Goal: Task Accomplishment & Management: Complete application form

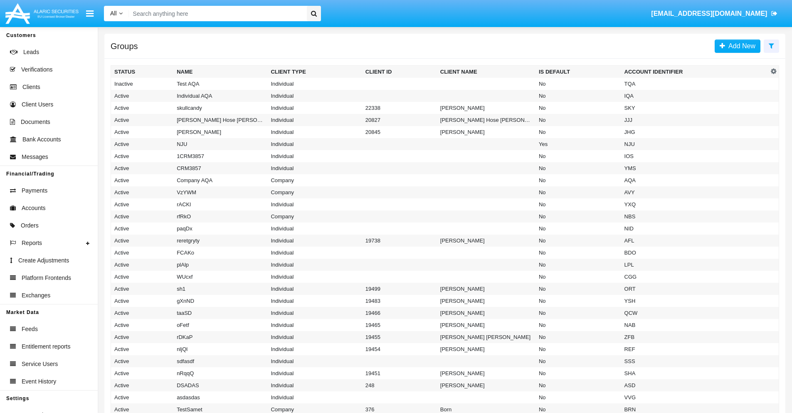
click at [771, 45] on icon at bounding box center [771, 45] width 5 height 7
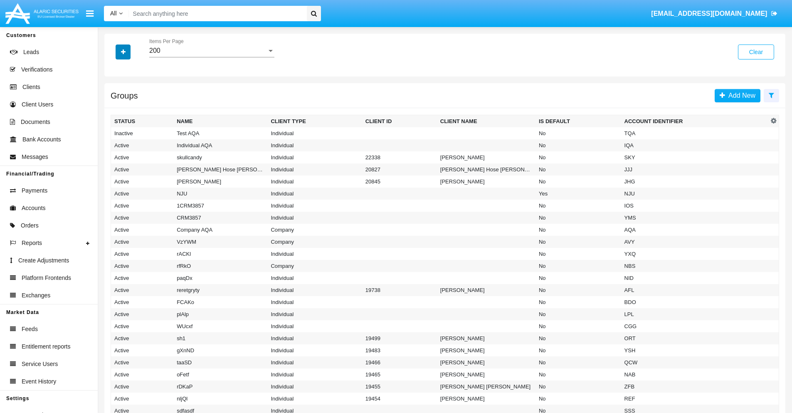
click at [123, 52] on icon "button" at bounding box center [123, 52] width 5 height 6
click at [146, 141] on span "Account Identifier" at bounding box center [147, 141] width 52 height 10
click at [114, 145] on input "Account Identifier" at bounding box center [114, 145] width 0 height 0
checkbox input "true"
click at [123, 52] on icon "button" at bounding box center [123, 52] width 5 height 6
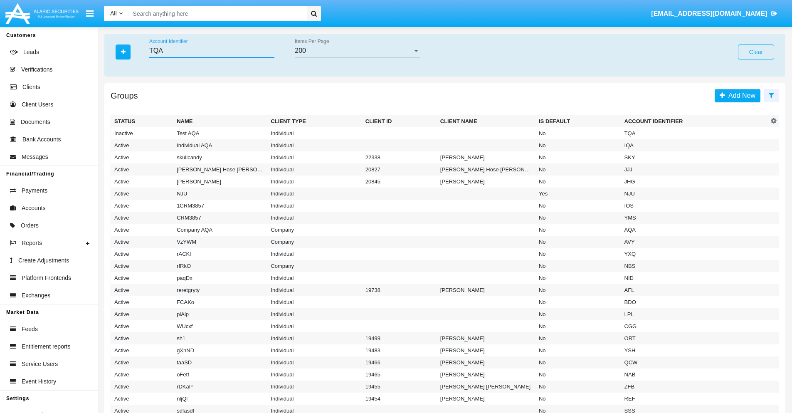
click at [212, 51] on input "TQA" at bounding box center [211, 50] width 125 height 7
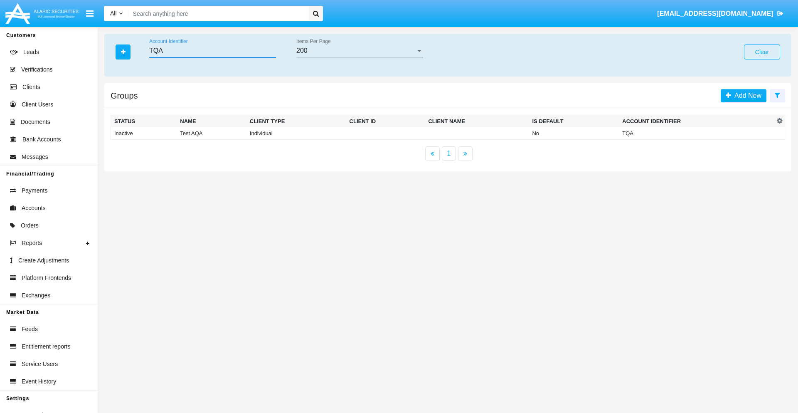
type input "TQA"
click at [697, 133] on td "TQA" at bounding box center [696, 133] width 155 height 12
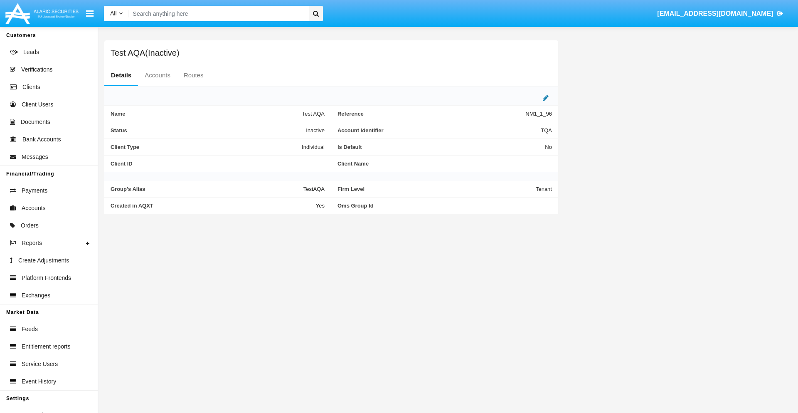
click at [546, 98] on icon at bounding box center [546, 97] width 6 height 7
click at [287, 128] on div "Inactive" at bounding box center [283, 128] width 67 height 7
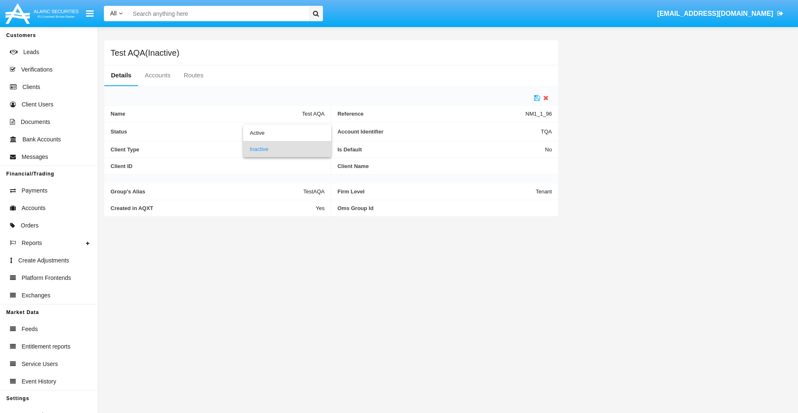
click at [287, 149] on span "Inactive" at bounding box center [287, 149] width 75 height 16
click at [537, 98] on icon at bounding box center [537, 97] width 6 height 7
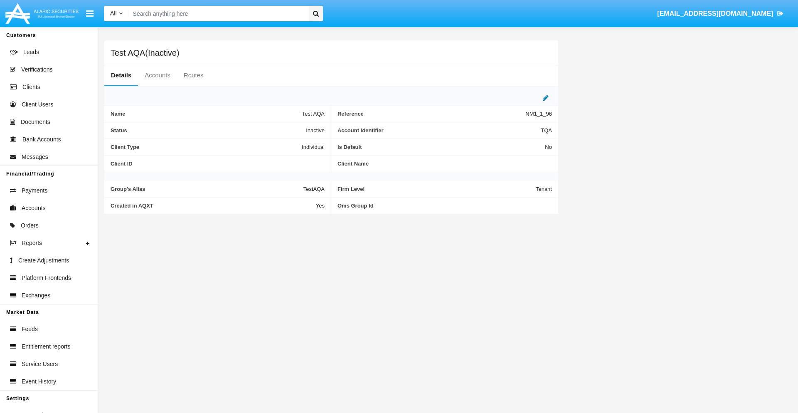
click at [546, 98] on icon at bounding box center [546, 97] width 6 height 7
click at [287, 128] on div "Inactive" at bounding box center [283, 128] width 67 height 7
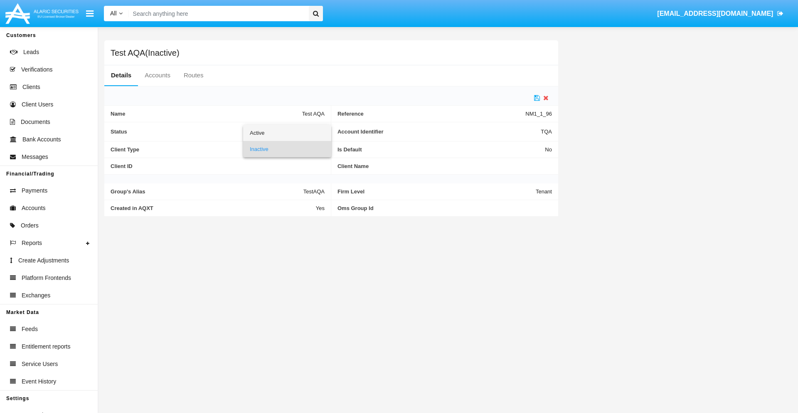
click at [287, 133] on span "Active" at bounding box center [287, 133] width 75 height 16
click at [537, 98] on icon at bounding box center [537, 97] width 6 height 7
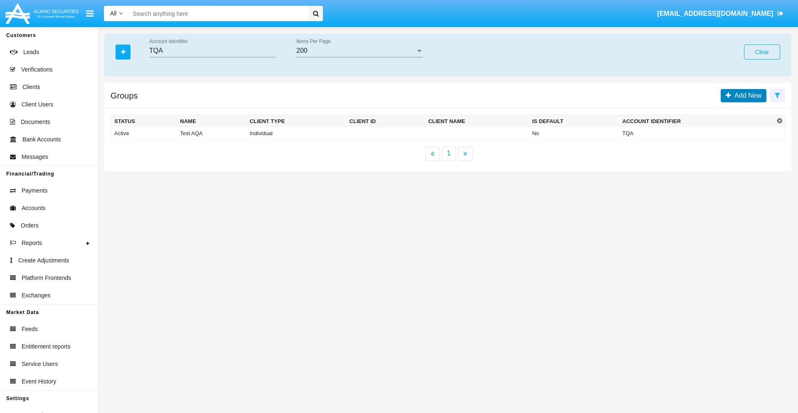
click at [746, 95] on span "Add New" at bounding box center [746, 95] width 30 height 7
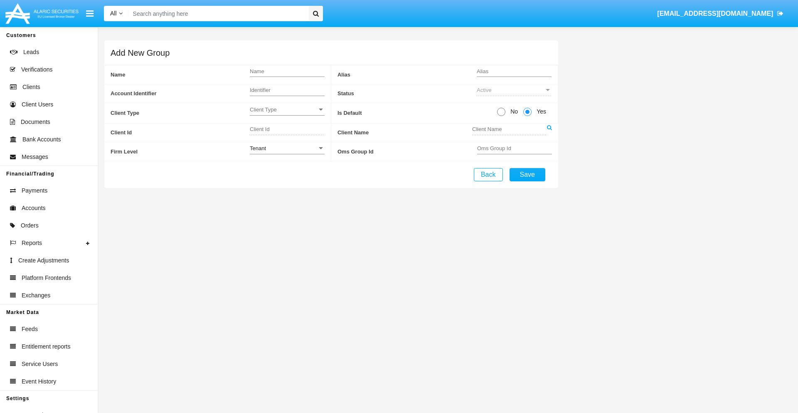
click at [287, 109] on span "Client Type" at bounding box center [283, 109] width 67 height 7
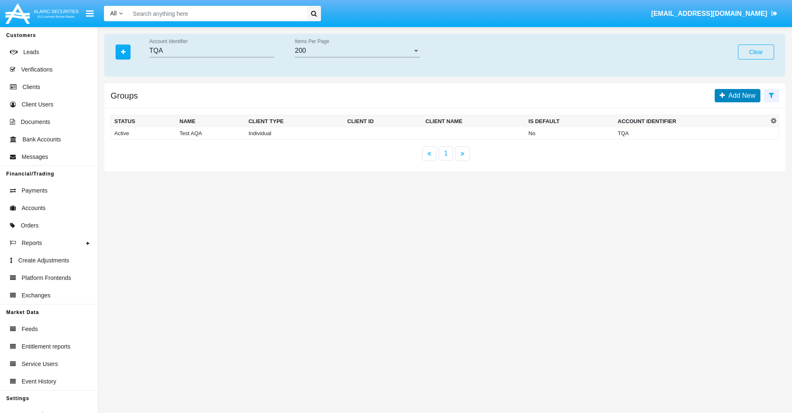
click at [740, 95] on span "Add New" at bounding box center [740, 95] width 30 height 7
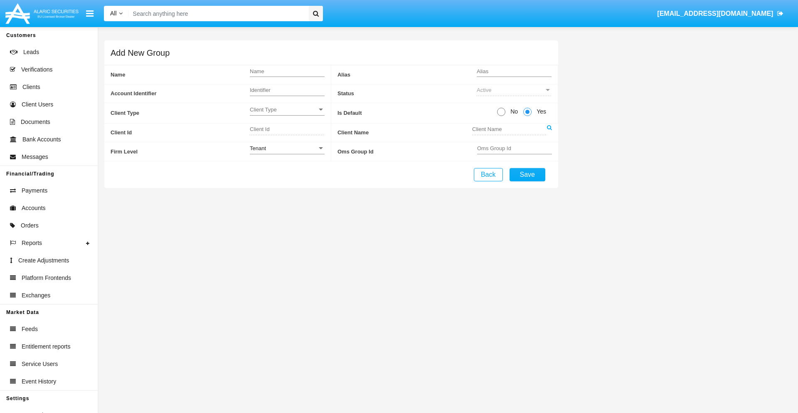
click at [513, 111] on span "No" at bounding box center [513, 111] width 15 height 9
click at [501, 116] on input "No" at bounding box center [501, 116] width 0 height 0
radio input "true"
click at [287, 148] on div "Tenant" at bounding box center [283, 148] width 67 height 7
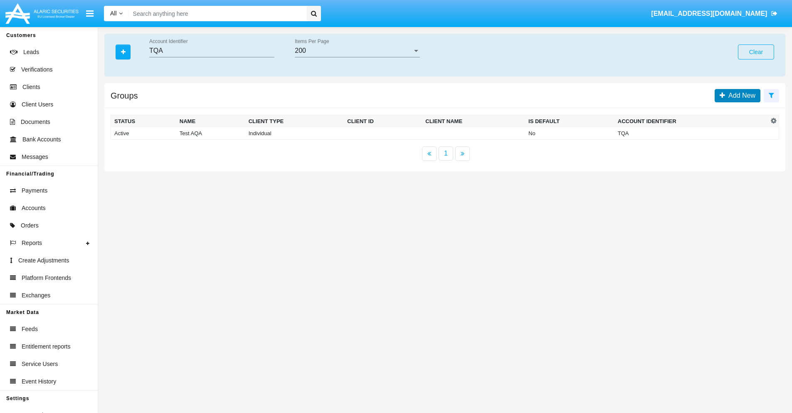
click at [740, 95] on span "Add New" at bounding box center [740, 95] width 30 height 7
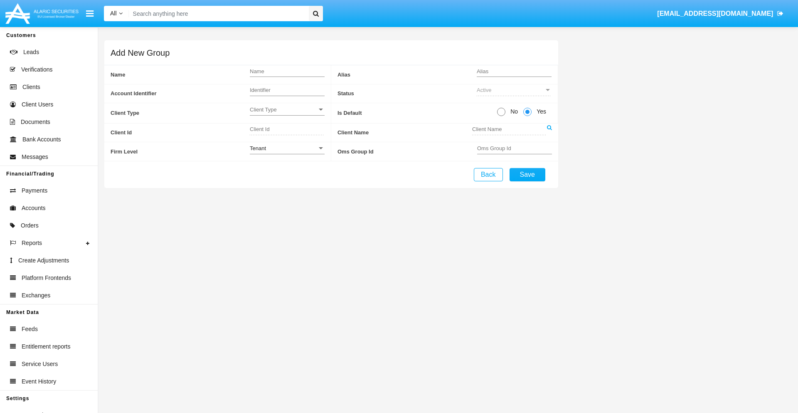
click at [513, 111] on span "No" at bounding box center [513, 111] width 15 height 9
click at [501, 116] on input "No" at bounding box center [501, 116] width 0 height 0
radio input "true"
click at [540, 111] on span "Yes" at bounding box center [540, 111] width 17 height 9
click at [528, 116] on input "Yes" at bounding box center [527, 116] width 0 height 0
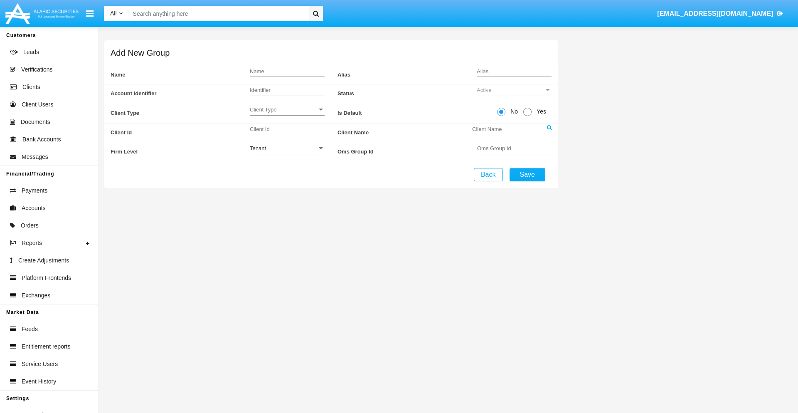
radio input "true"
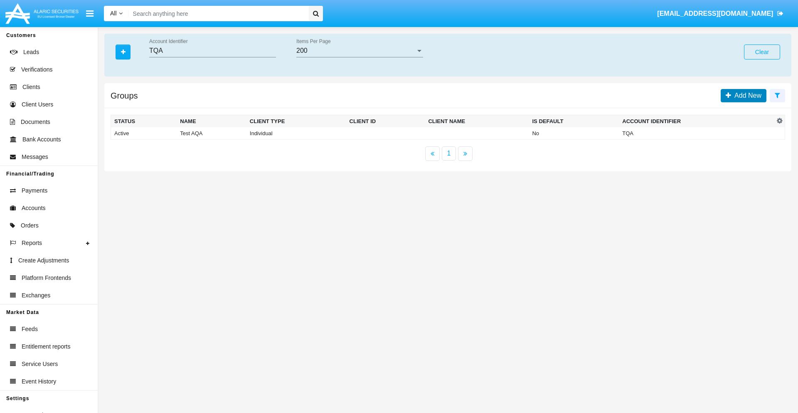
click at [746, 95] on span "Add New" at bounding box center [746, 95] width 30 height 7
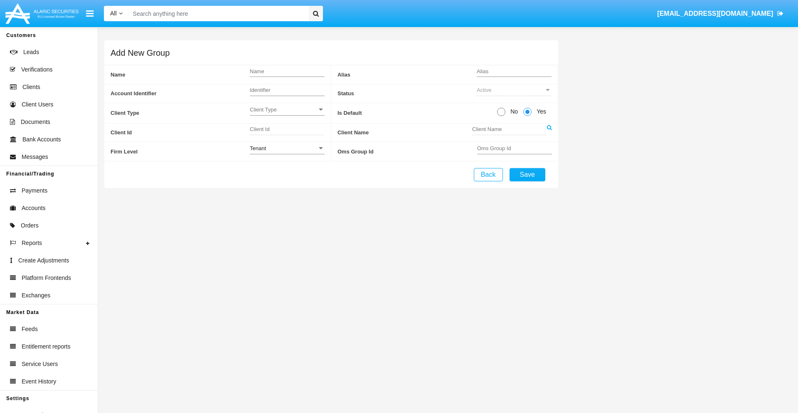
click at [513, 111] on span "No" at bounding box center [513, 111] width 15 height 9
click at [501, 116] on input "No" at bounding box center [501, 116] width 0 height 0
radio input "true"
click at [287, 109] on span "Client Type" at bounding box center [283, 109] width 67 height 7
click at [287, 114] on span "Individual" at bounding box center [287, 114] width 75 height 16
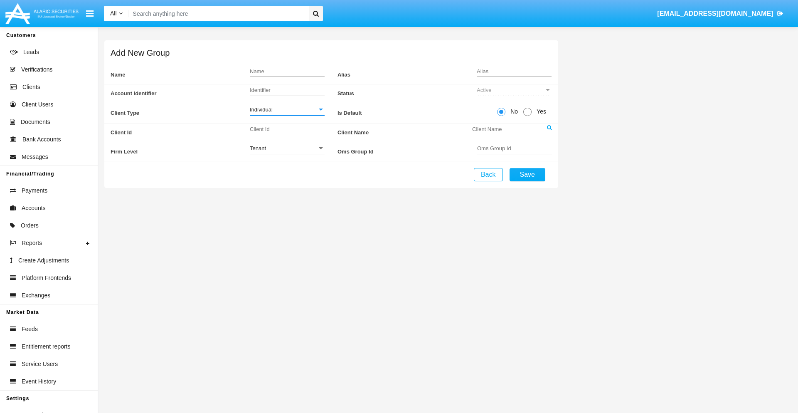
click at [549, 132] on link at bounding box center [549, 132] width 5 height 19
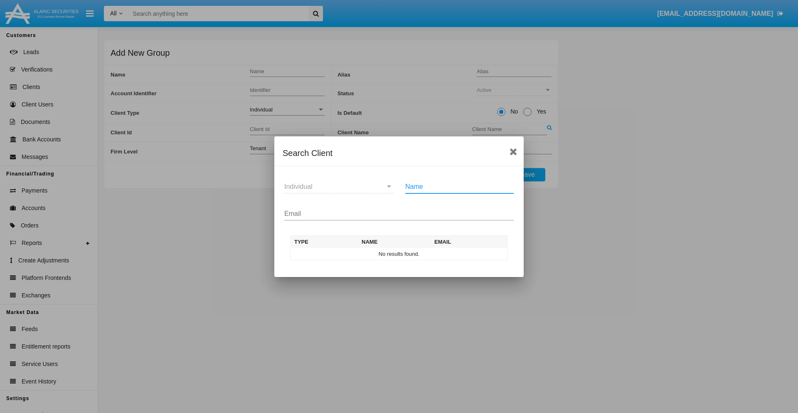
click at [399, 213] on input "Email" at bounding box center [398, 213] width 229 height 7
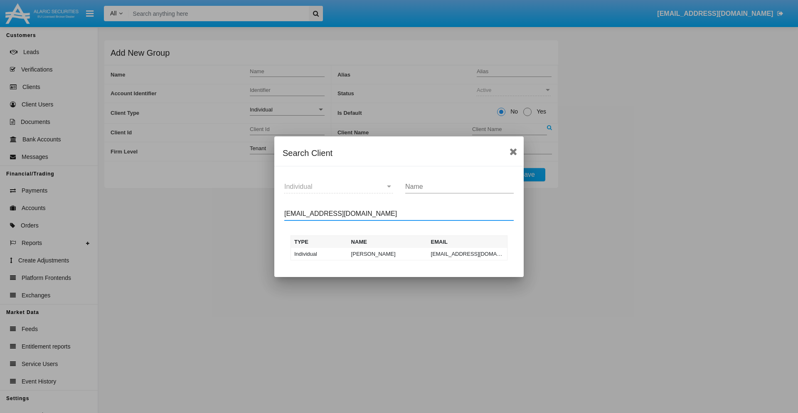
type input "test-user-owl@aqa.com"
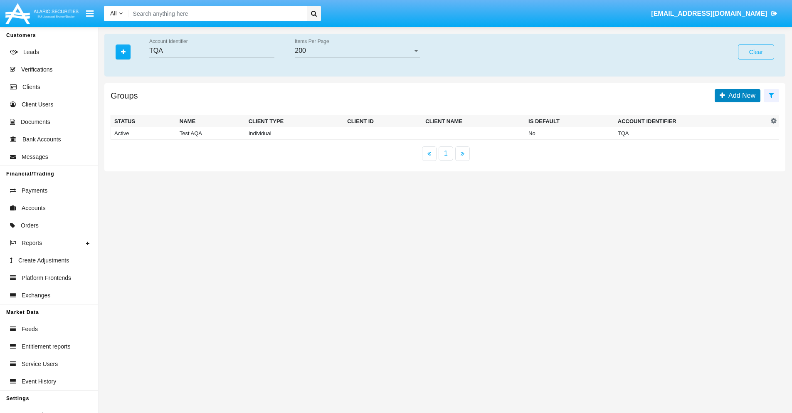
click at [740, 95] on span "Add New" at bounding box center [740, 95] width 30 height 7
